Goal: Task Accomplishment & Management: Manage account settings

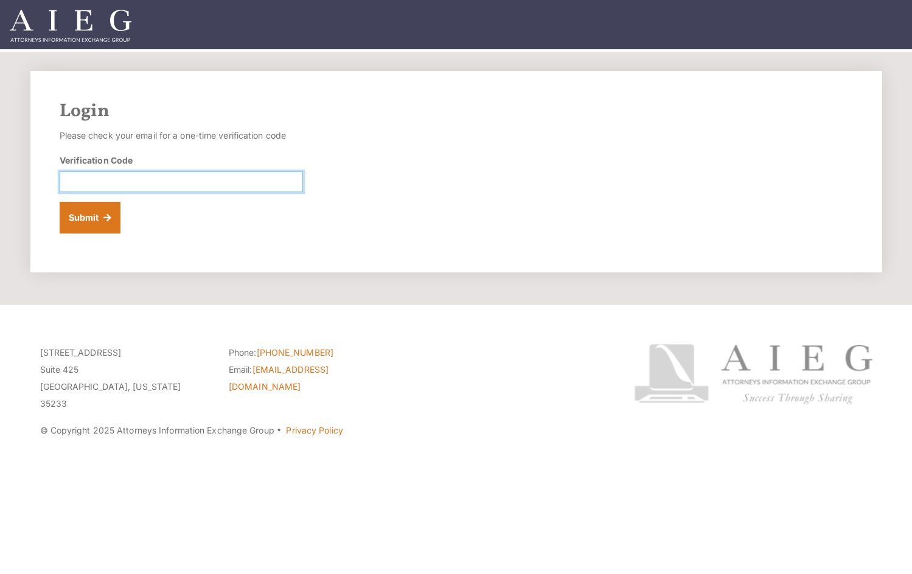
paste input "420920"
type input "420920"
click at [72, 227] on button "Submit" at bounding box center [90, 218] width 61 height 32
click at [186, 172] on input "Verification Code" at bounding box center [181, 182] width 243 height 21
paste input "598862"
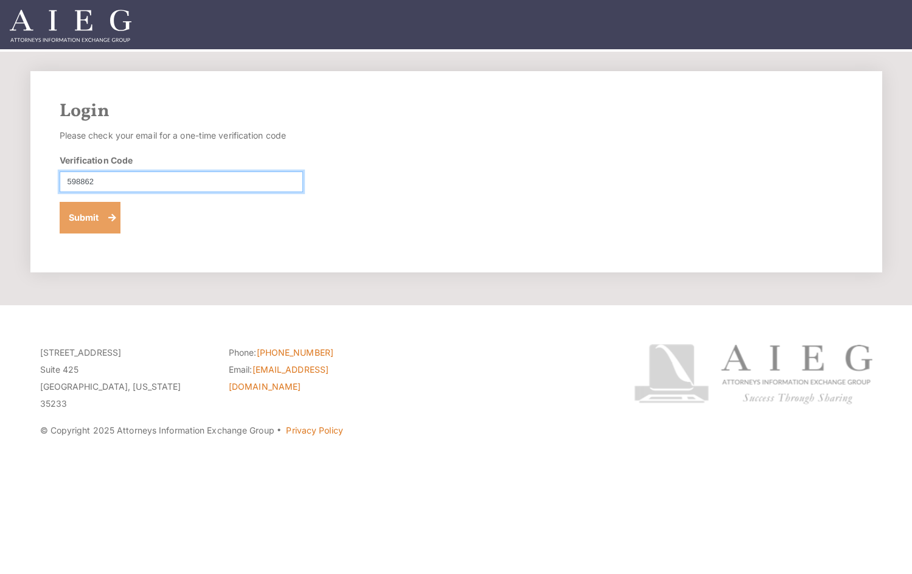
type input "598862"
click at [78, 217] on button "Submit" at bounding box center [90, 218] width 61 height 32
